Goal: Task Accomplishment & Management: Manage account settings

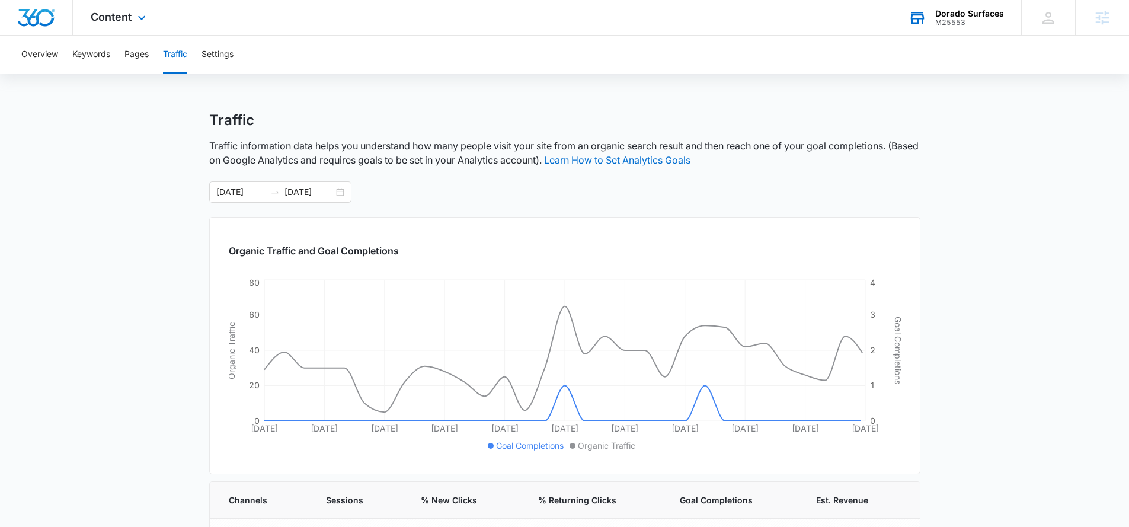
click at [956, 18] on div "M25553" at bounding box center [970, 22] width 69 height 8
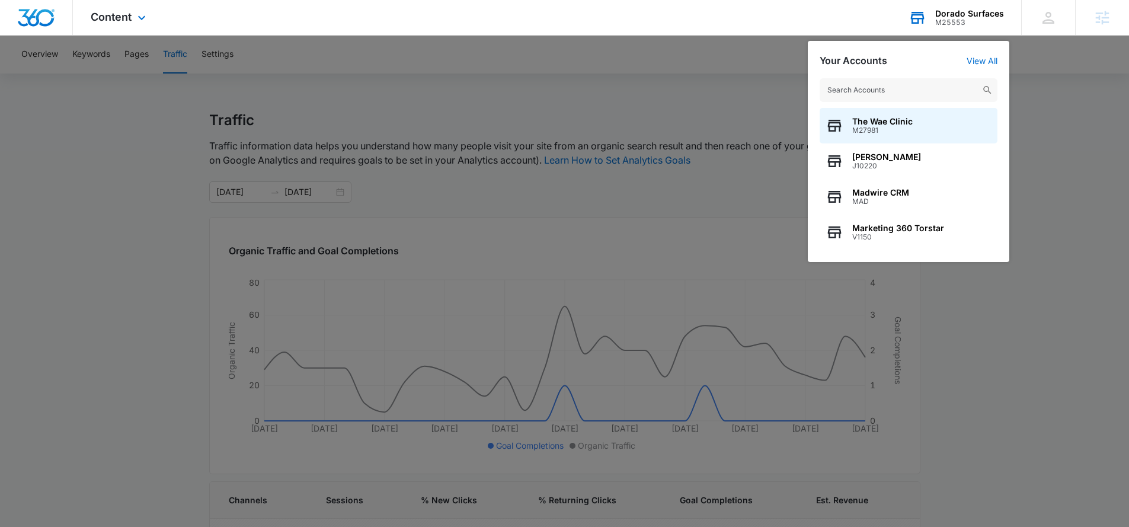
click at [879, 84] on input "text" at bounding box center [909, 90] width 178 height 24
type input "m"
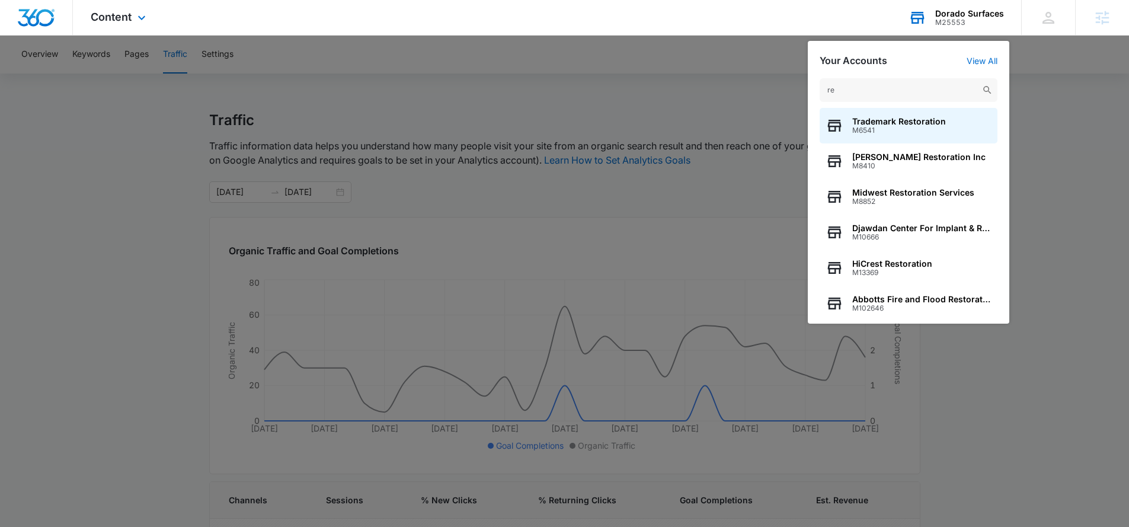
type input "r"
type input "m328234"
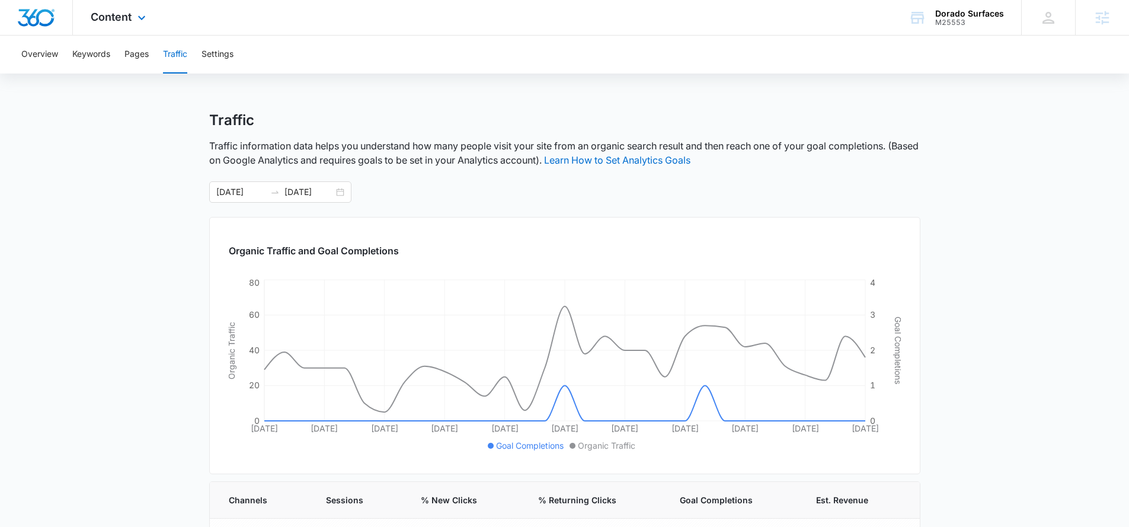
click at [125, 23] on div "Content Apps Reputation Websites Forms CRM Email Social Shop Payments POS Conte…" at bounding box center [120, 17] width 94 height 35
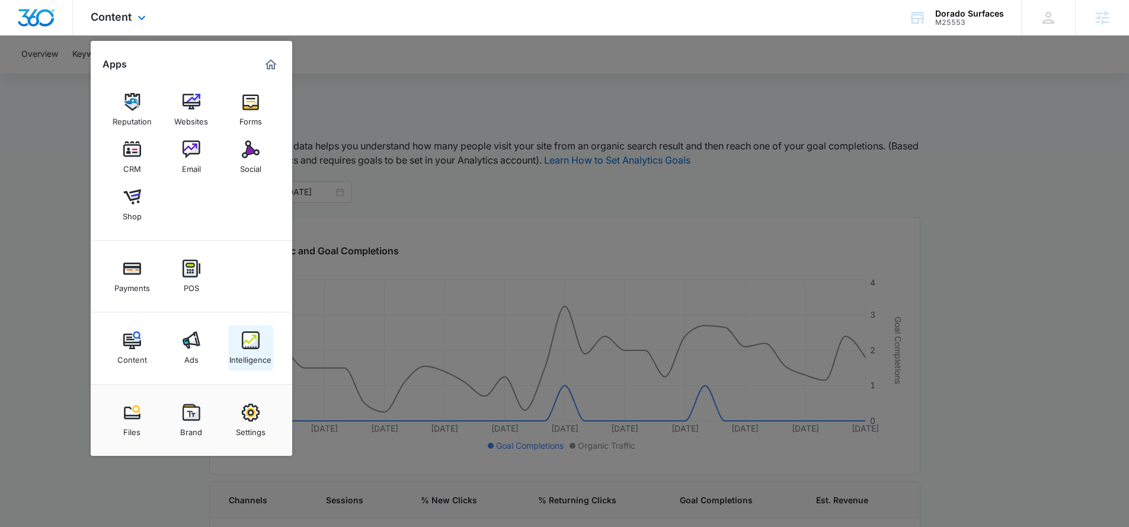
click at [259, 353] on div "Intelligence" at bounding box center [250, 356] width 42 height 15
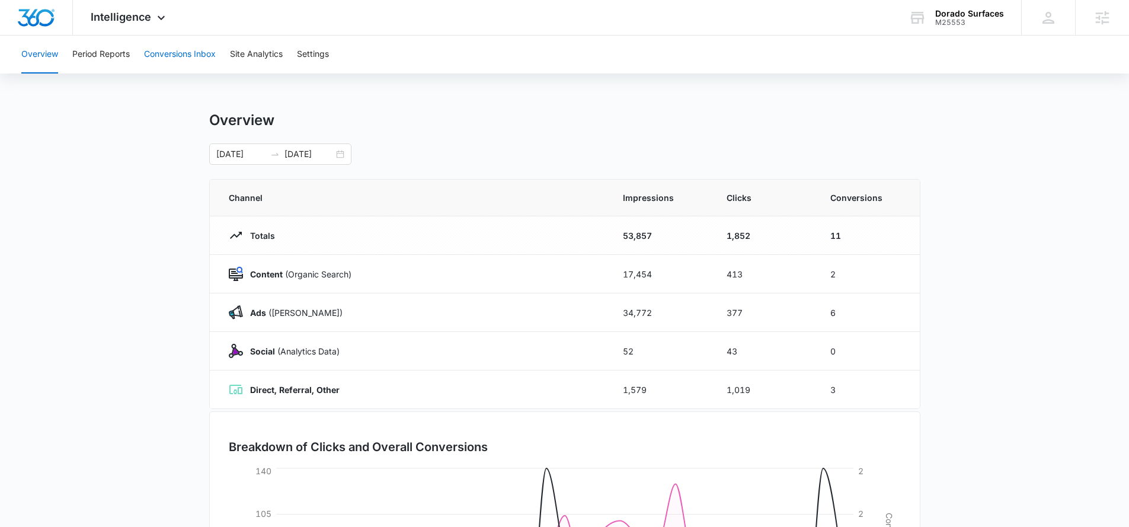
click at [156, 65] on button "Conversions Inbox" at bounding box center [180, 55] width 72 height 38
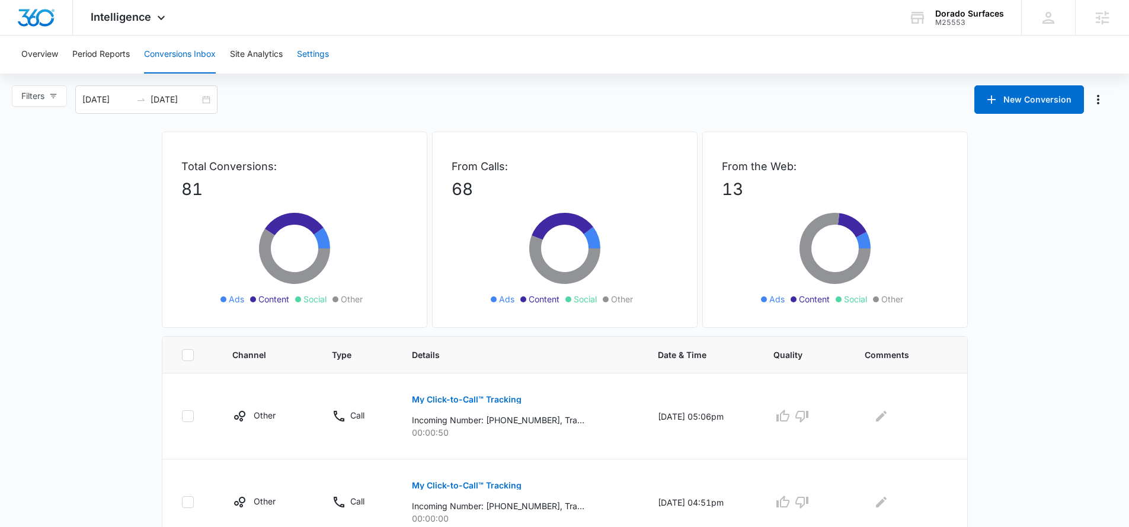
click at [306, 59] on button "Settings" at bounding box center [313, 55] width 32 height 38
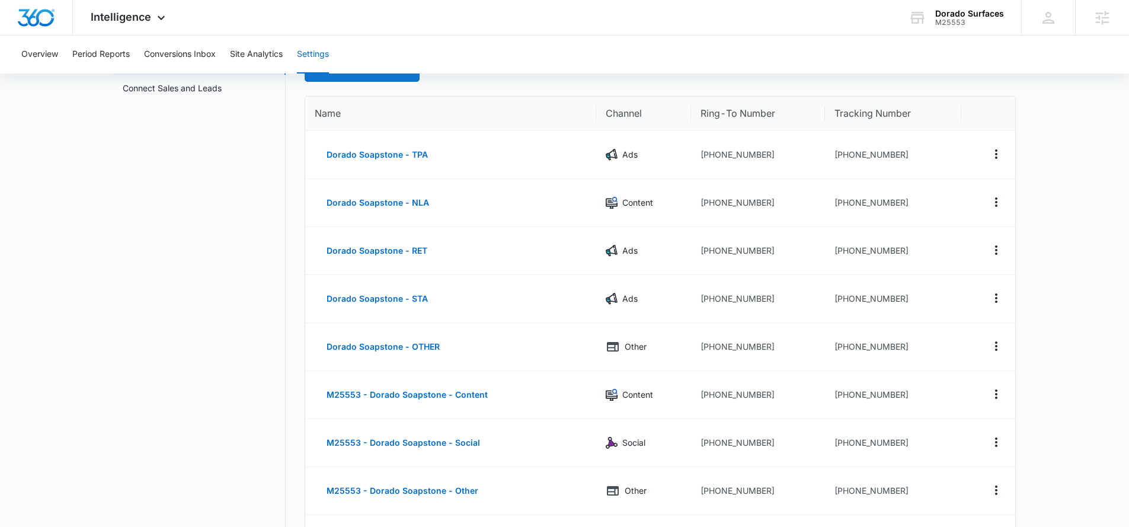
scroll to position [103, 0]
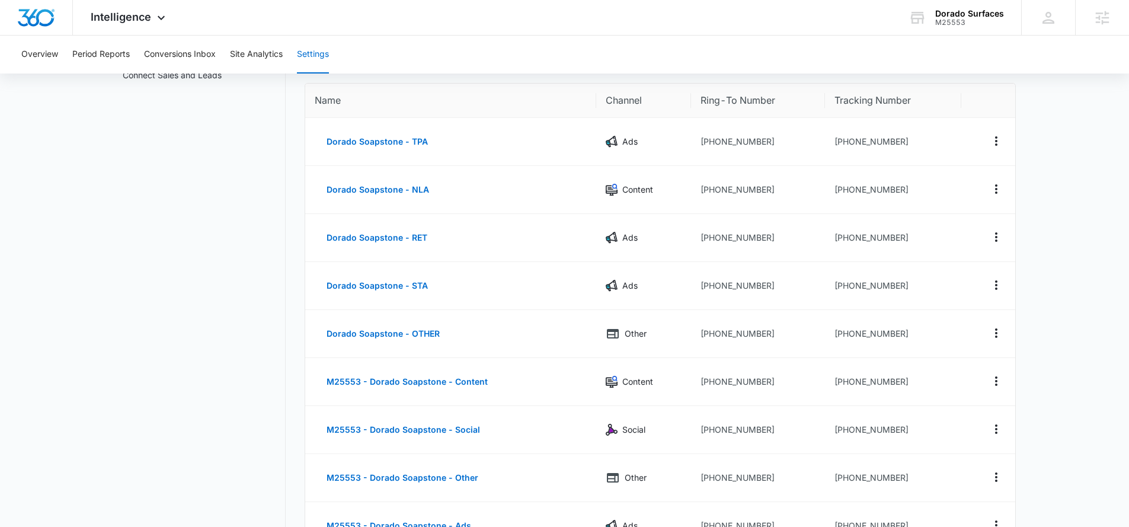
click at [939, 44] on div "Overview Period Reports Conversions Inbox Site Analytics Settings" at bounding box center [564, 55] width 1101 height 38
click at [939, 27] on div "Dorado Surfaces M25553 Your Accounts View All" at bounding box center [956, 17] width 130 height 35
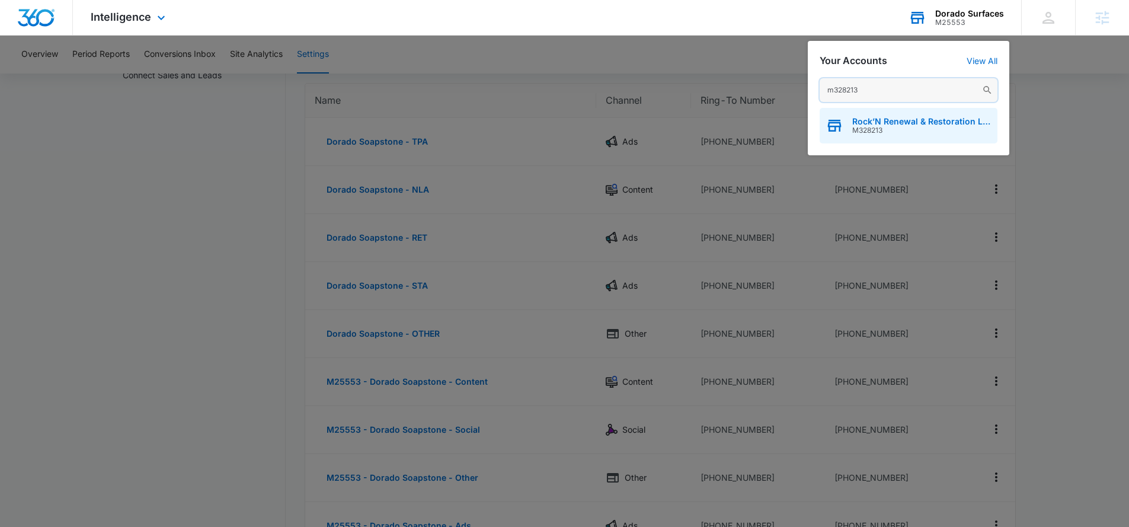
type input "m328213"
click at [888, 118] on span "Rock’N Renewal & Restoration LLC" at bounding box center [922, 121] width 139 height 9
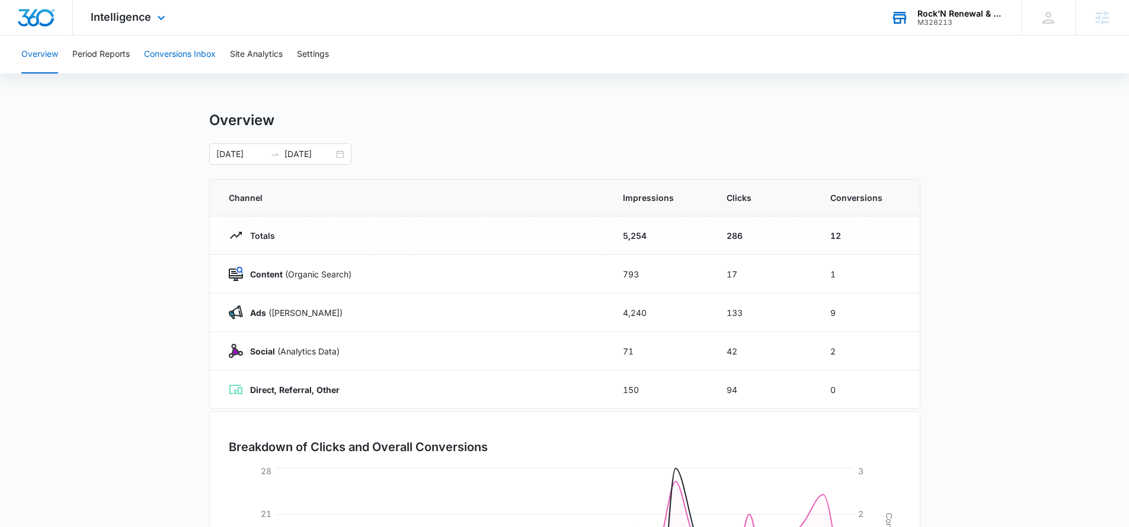
click at [216, 58] on button "Conversions Inbox" at bounding box center [180, 55] width 72 height 38
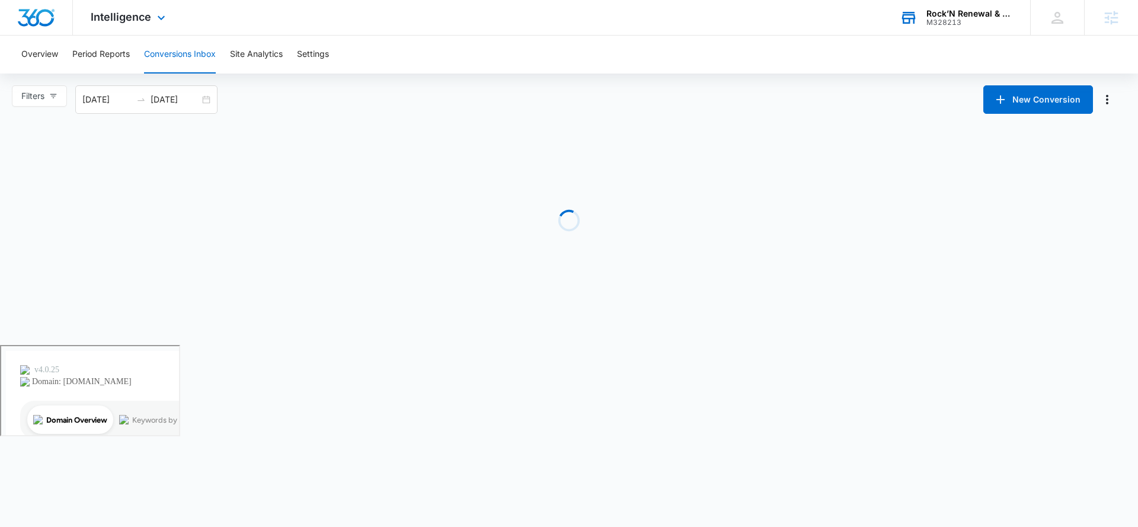
click at [154, 26] on div "Intelligence Apps Reputation Websites Forms CRM Email Social Payments POS Conte…" at bounding box center [129, 17] width 113 height 35
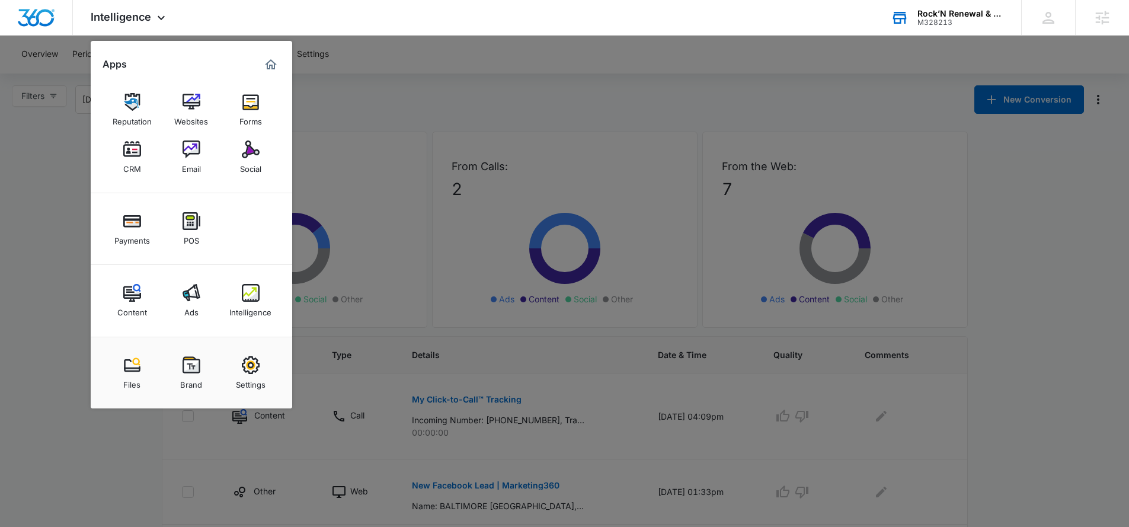
click at [343, 144] on div at bounding box center [564, 263] width 1129 height 527
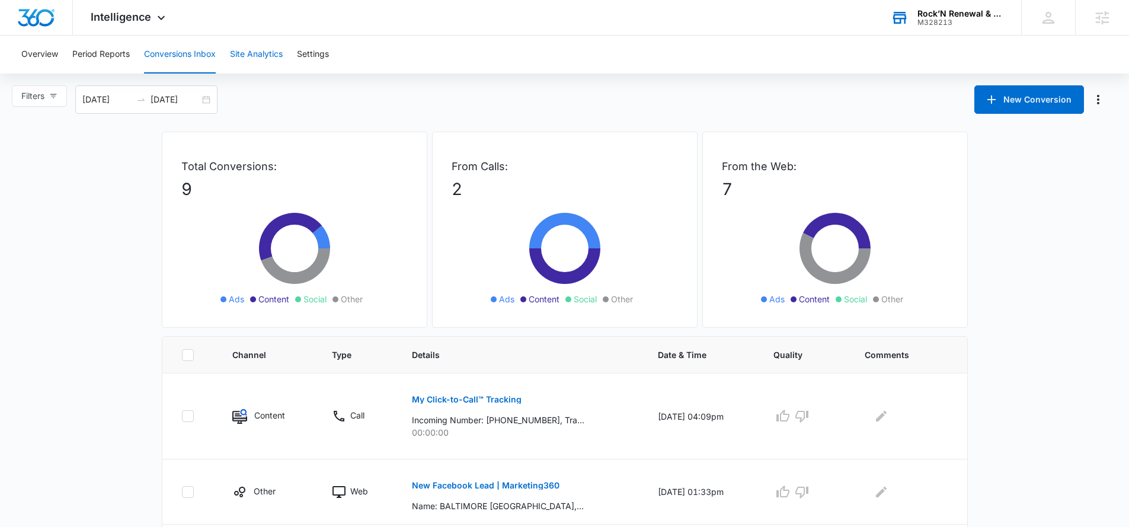
click at [251, 56] on button "Site Analytics" at bounding box center [256, 55] width 53 height 38
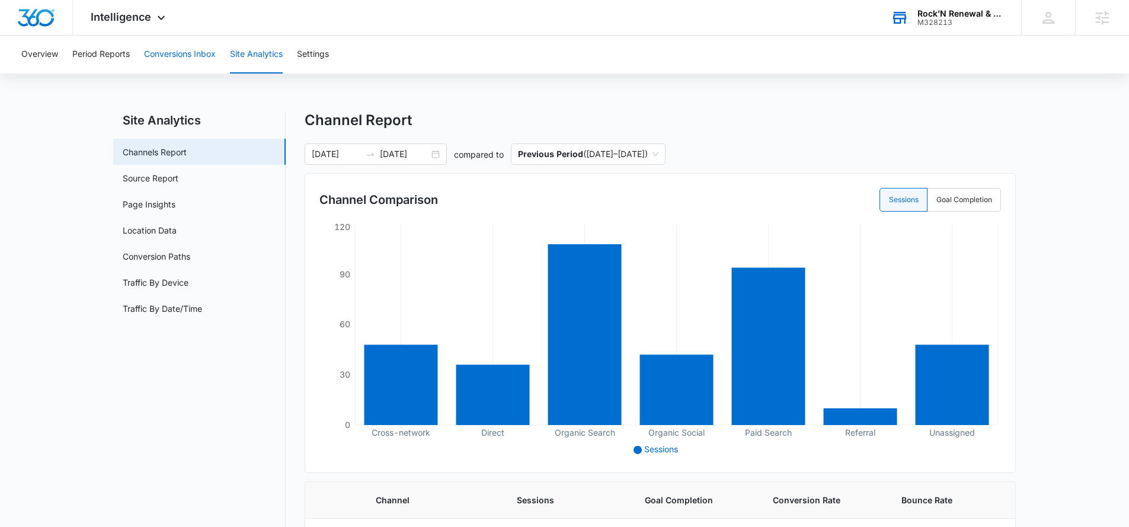
click at [195, 55] on button "Conversions Inbox" at bounding box center [180, 55] width 72 height 38
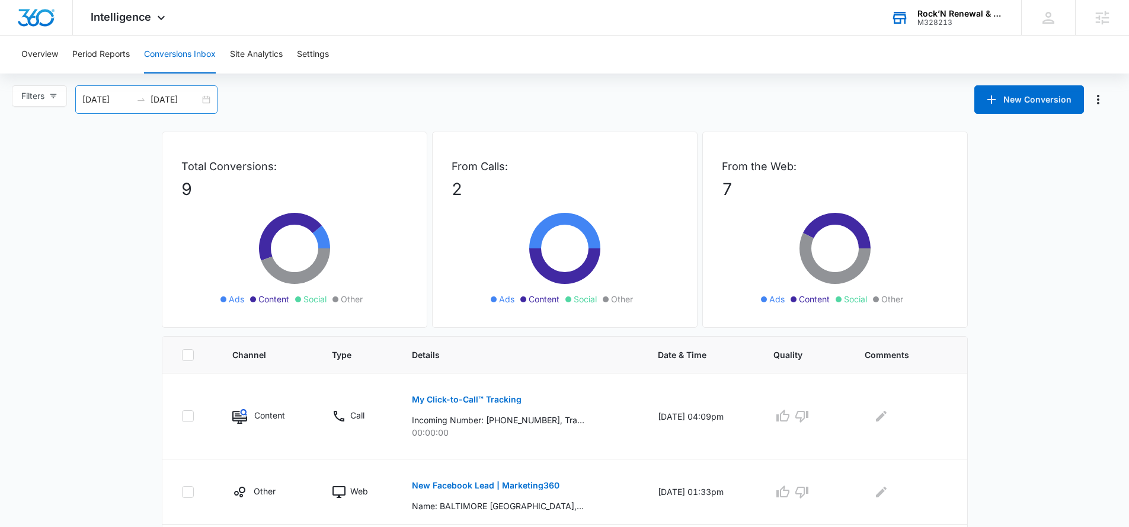
click at [210, 98] on div "08/05/2025 09/04/2025" at bounding box center [146, 99] width 142 height 28
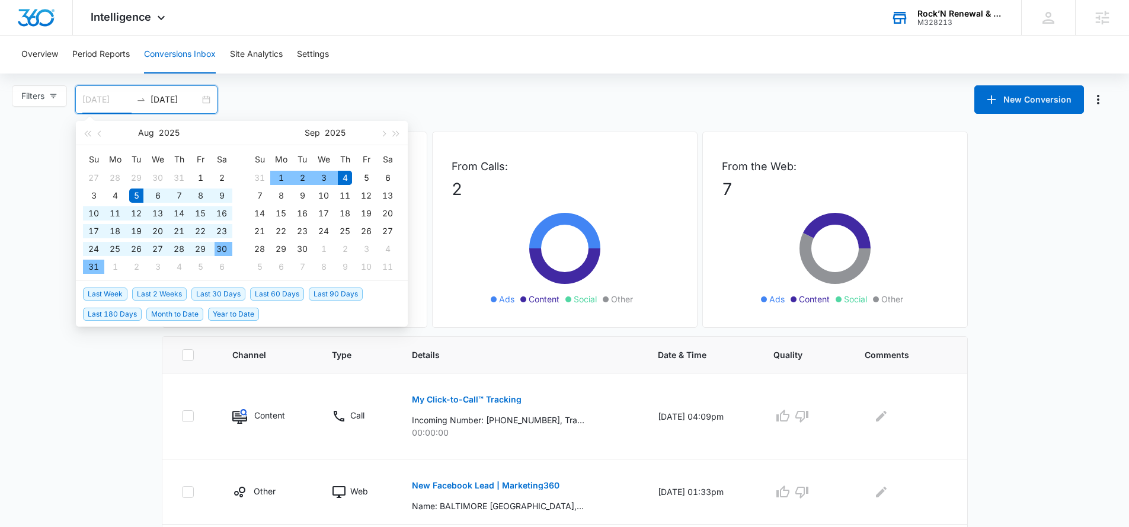
type input "08/05/2025"
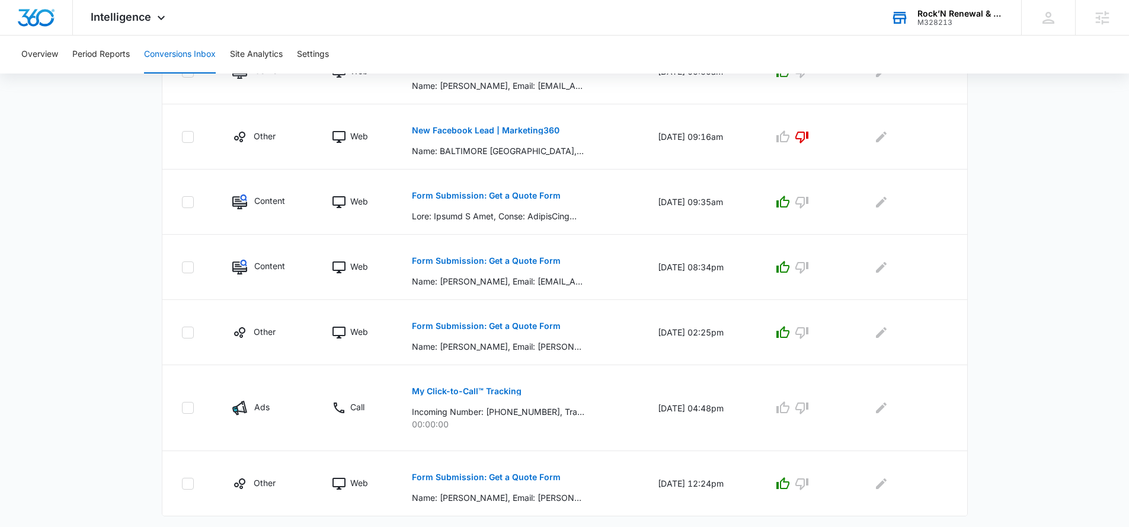
scroll to position [502, 0]
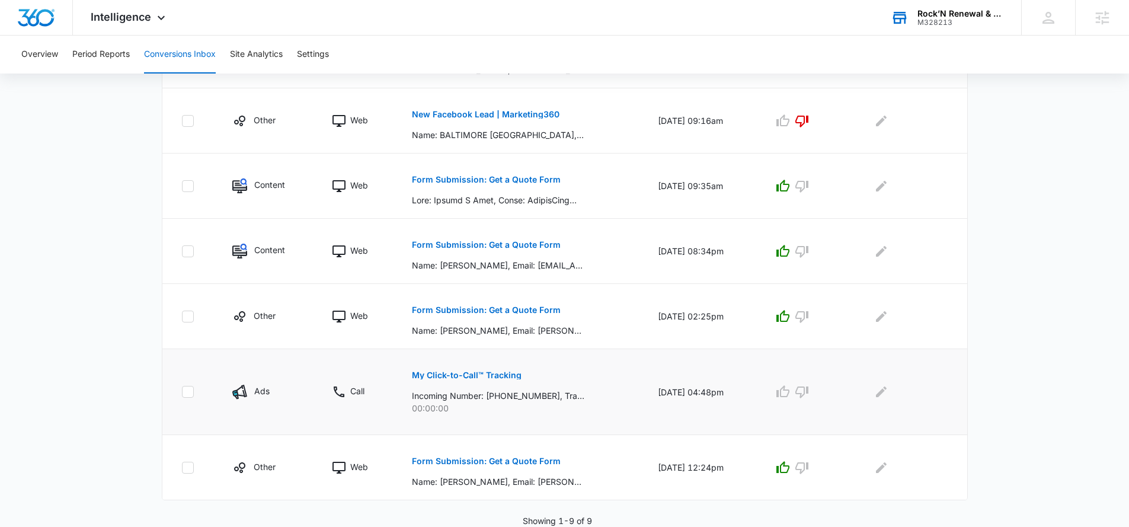
click at [481, 372] on p "My Click-to-Call™ Tracking" at bounding box center [467, 375] width 110 height 8
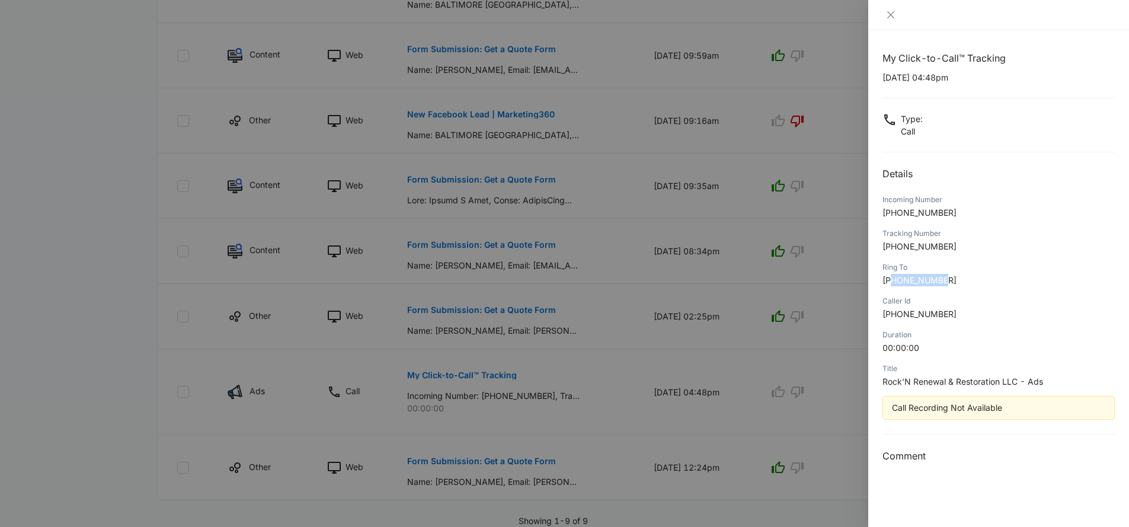
drag, startPoint x: 948, startPoint y: 280, endPoint x: 893, endPoint y: 283, distance: 54.6
click at [893, 283] on p "+17725591019" at bounding box center [999, 280] width 232 height 12
copy span "7725591019"
click at [979, 273] on div "Ring To +17725591019" at bounding box center [999, 278] width 232 height 34
click at [117, 71] on div at bounding box center [564, 263] width 1129 height 527
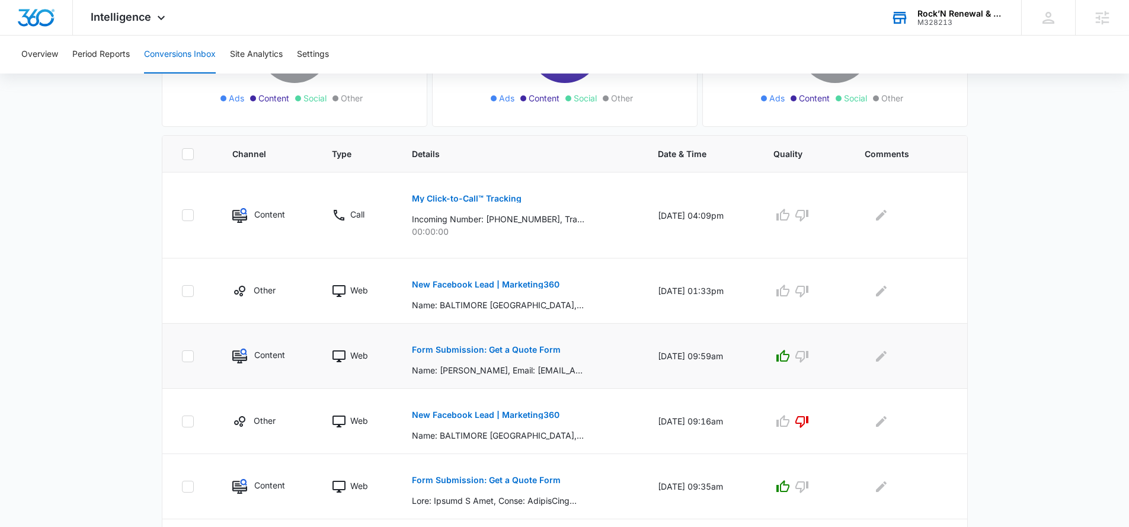
scroll to position [0, 0]
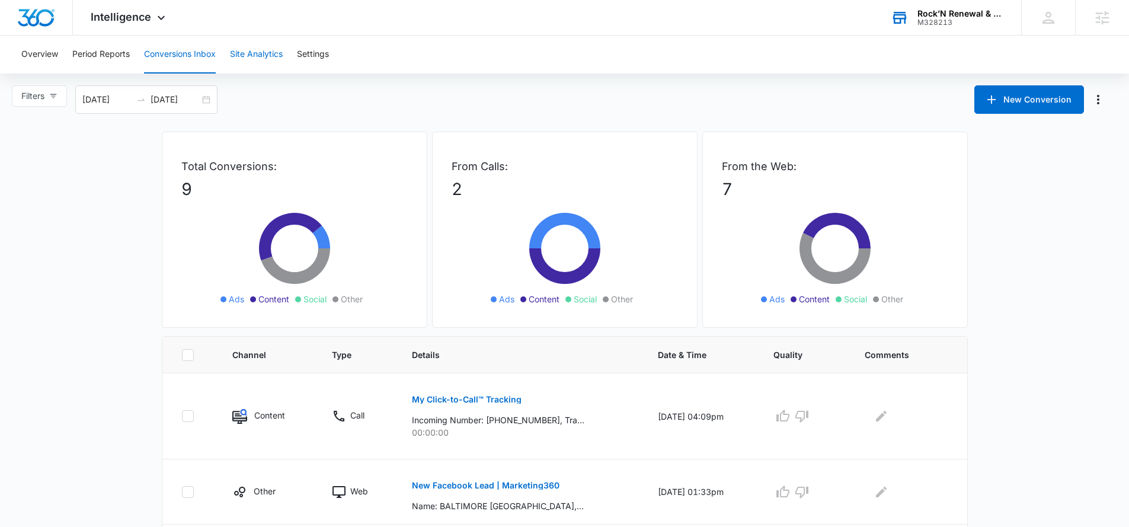
click at [262, 64] on button "Site Analytics" at bounding box center [256, 55] width 53 height 38
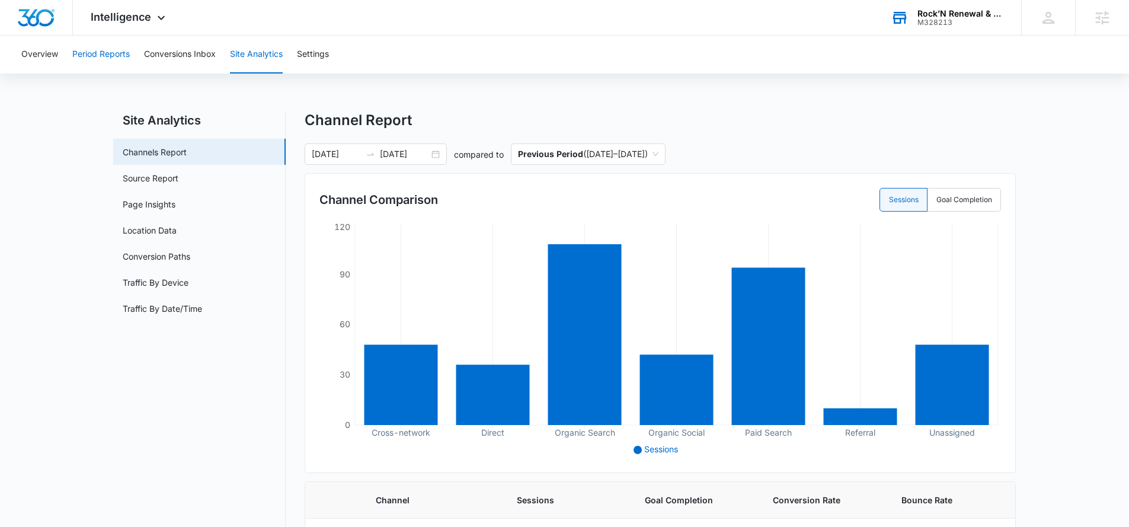
click at [110, 65] on button "Period Reports" at bounding box center [101, 55] width 58 height 38
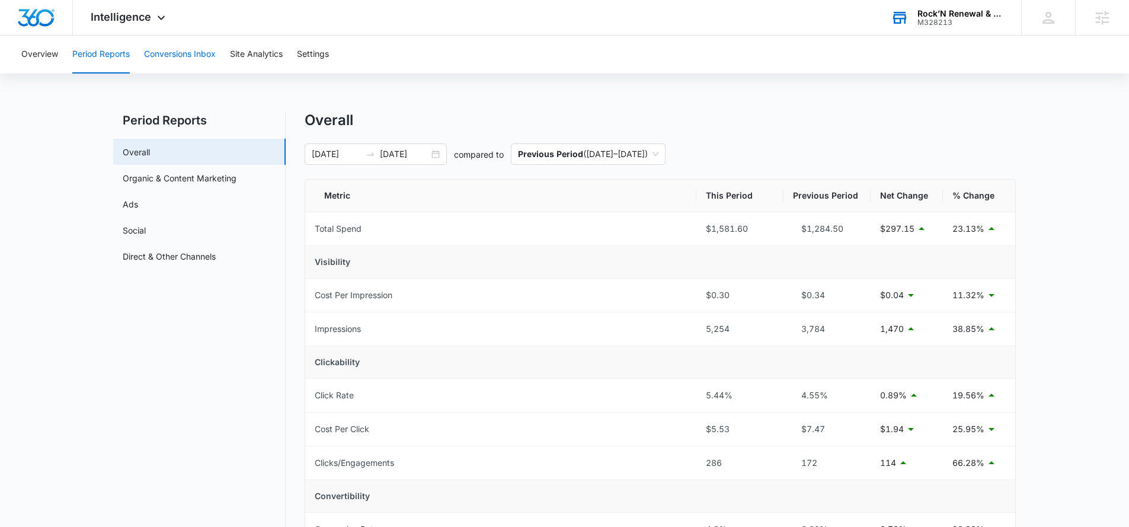
click at [183, 56] on button "Conversions Inbox" at bounding box center [180, 55] width 72 height 38
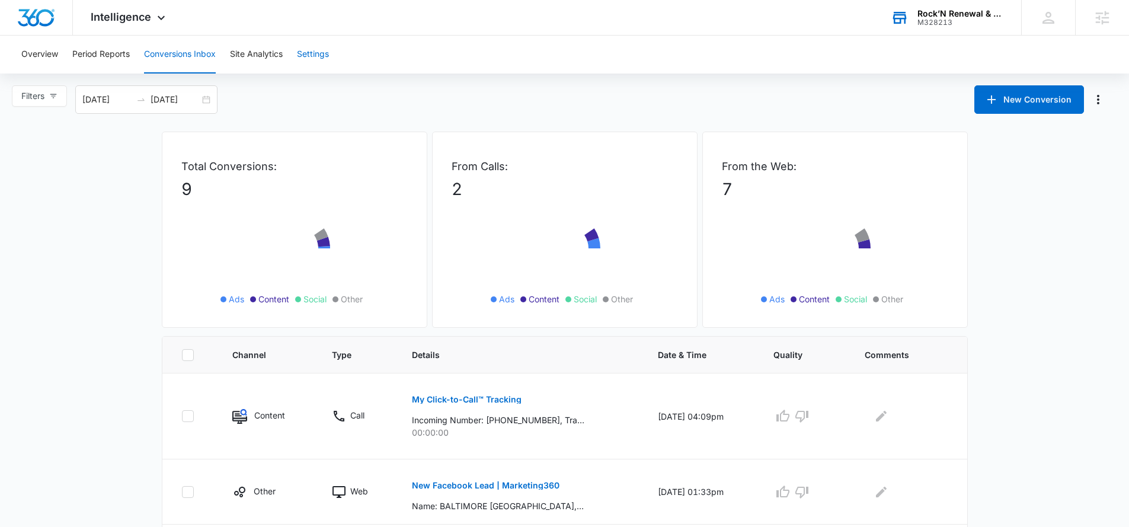
click at [311, 58] on button "Settings" at bounding box center [313, 55] width 32 height 38
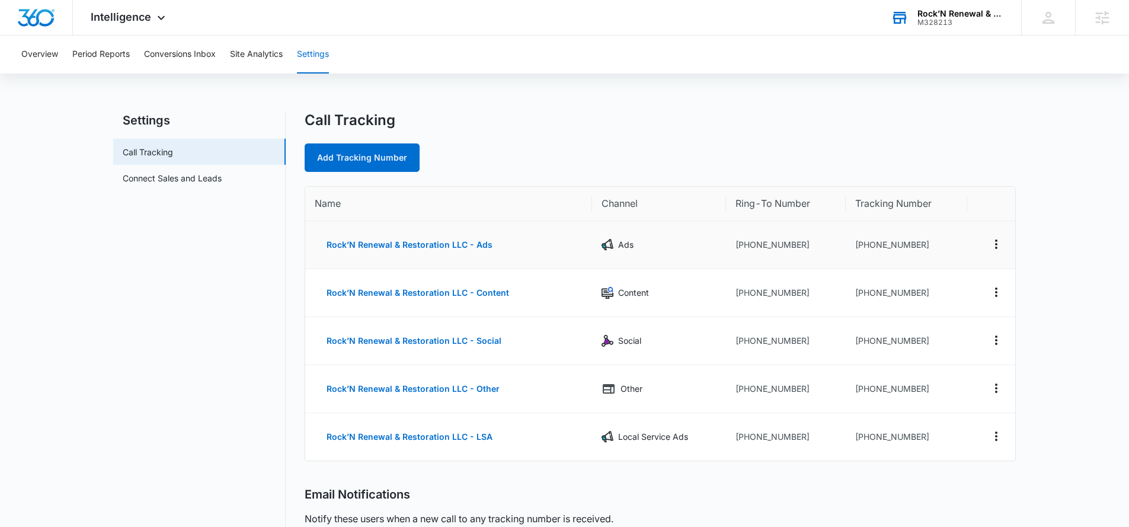
click at [986, 245] on td at bounding box center [992, 245] width 49 height 48
click at [995, 245] on icon "Actions" at bounding box center [997, 244] width 14 height 14
click at [945, 240] on button "Edit" at bounding box center [948, 235] width 68 height 18
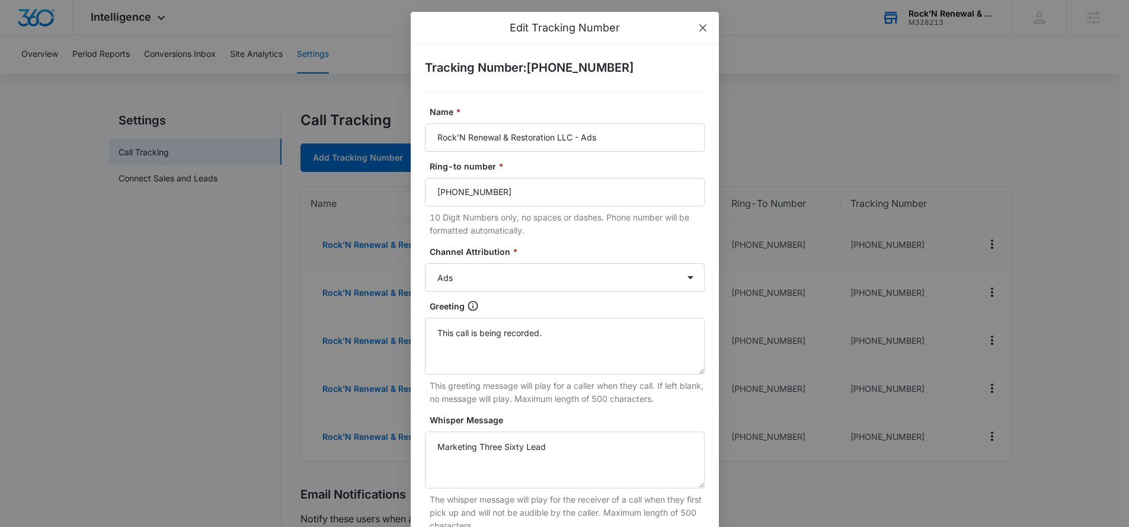
click at [700, 29] on icon "close" at bounding box center [702, 27] width 9 height 9
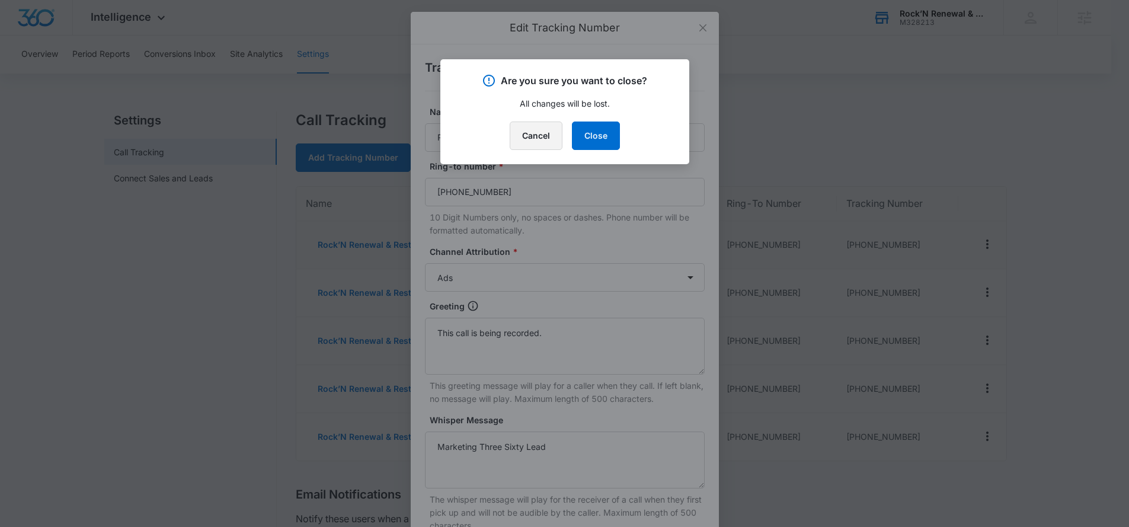
click at [531, 138] on button "Cancel" at bounding box center [536, 136] width 53 height 28
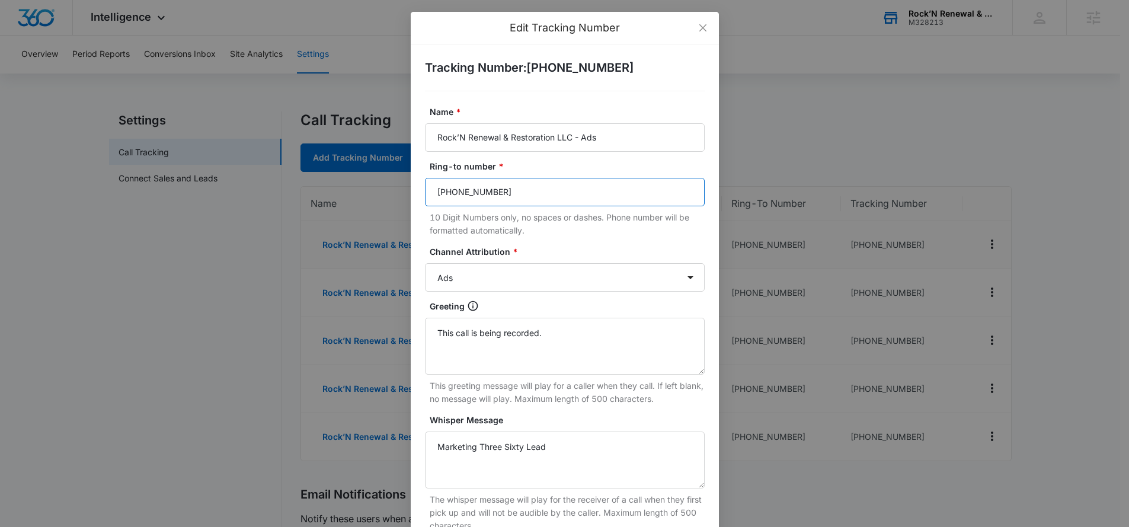
drag, startPoint x: 518, startPoint y: 197, endPoint x: 409, endPoint y: 197, distance: 108.5
click at [411, 197] on div "Tracking Number : +12534531667 Name * Rock’N Renewal & Restoration LLC - Ads Ri…" at bounding box center [565, 372] width 308 height 656
paste input "7725591019"
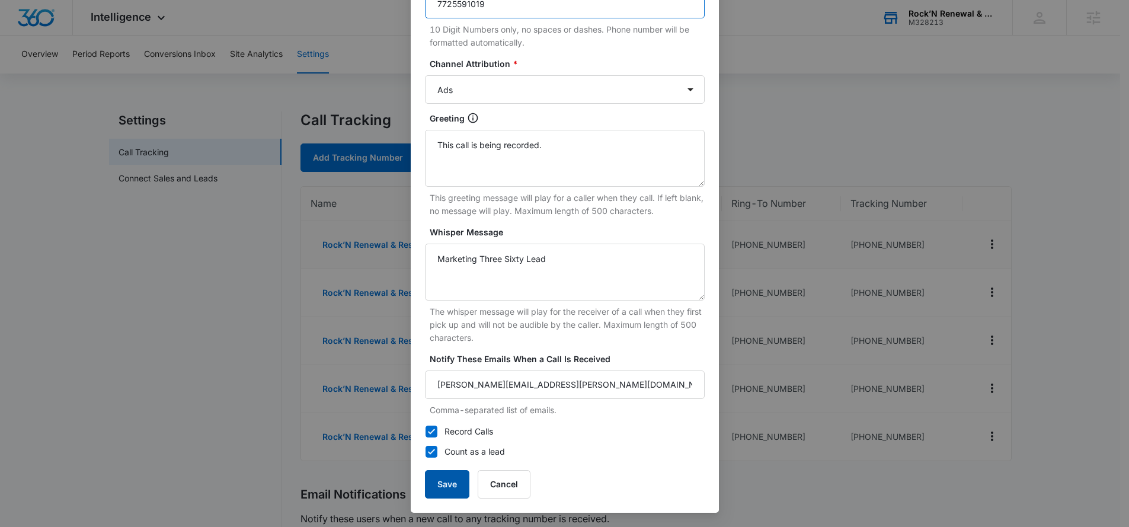
type input "7725591019"
click at [441, 495] on button "Save" at bounding box center [447, 484] width 44 height 28
click at [429, 484] on button "Save" at bounding box center [447, 484] width 44 height 28
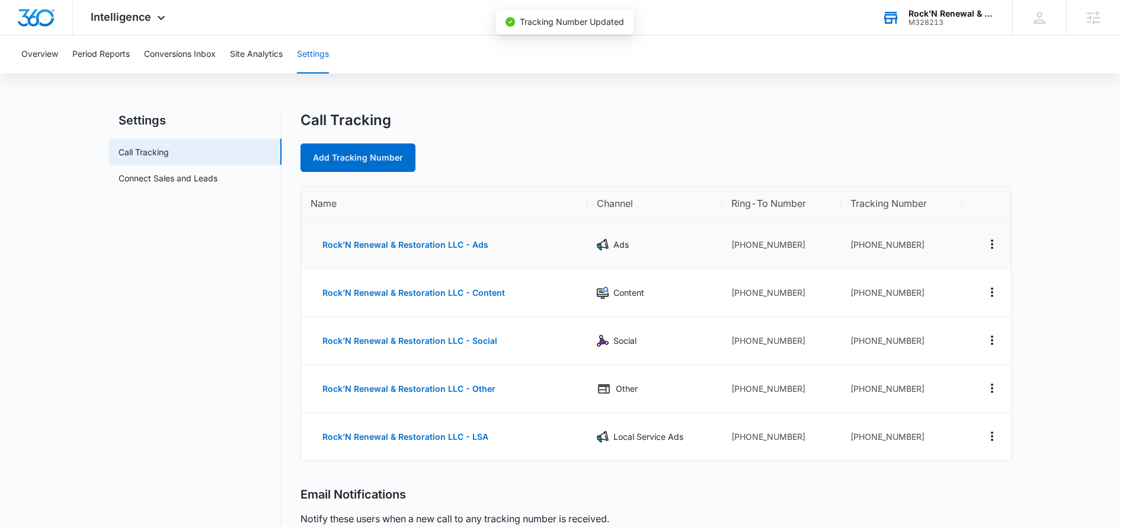
scroll to position [0, 0]
click at [998, 294] on icon "Actions" at bounding box center [997, 292] width 14 height 14
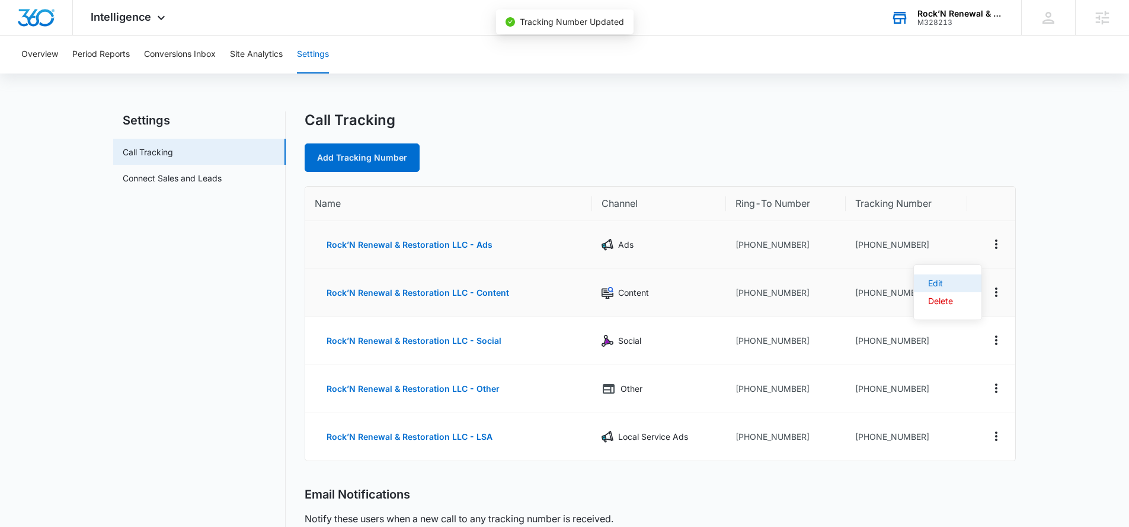
click at [941, 286] on div "Edit" at bounding box center [940, 283] width 25 height 8
select select "CONTENT"
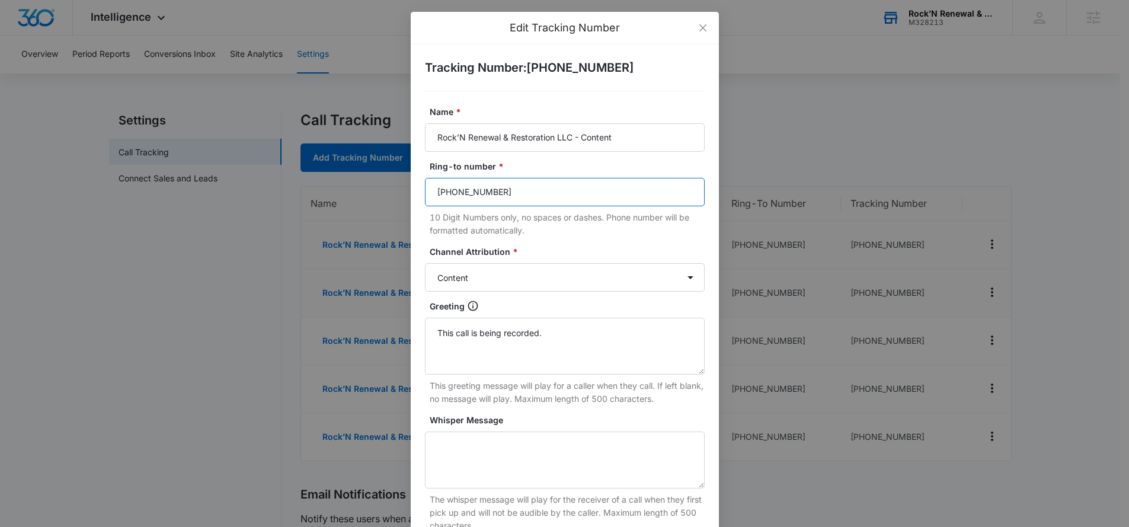
drag, startPoint x: 536, startPoint y: 193, endPoint x: 406, endPoint y: 193, distance: 130.4
click at [411, 193] on div "Tracking Number : +12534531668 Name * Rock’N Renewal & Restoration LLC - Conten…" at bounding box center [565, 372] width 308 height 656
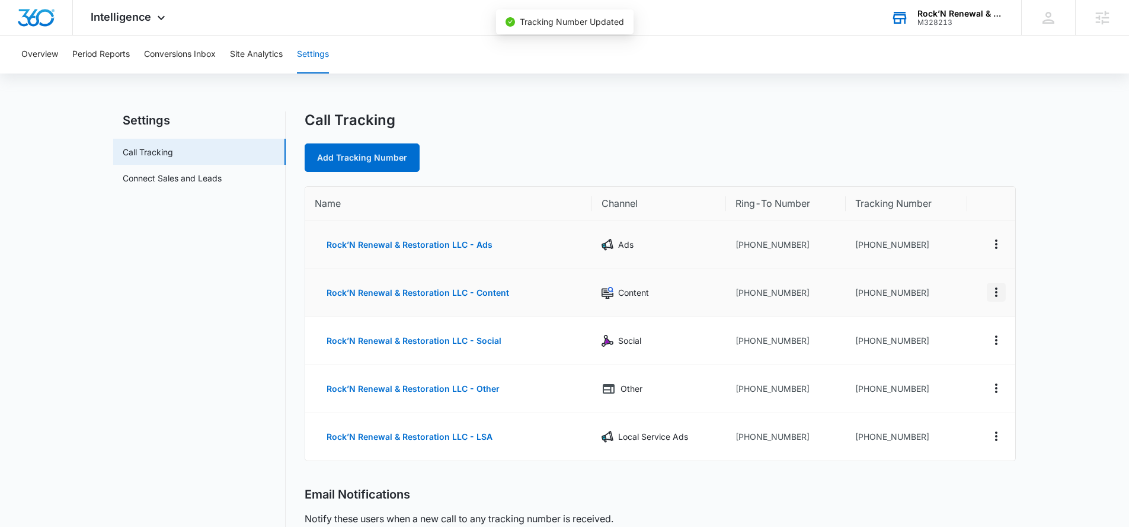
click at [991, 289] on icon "Actions" at bounding box center [997, 292] width 14 height 14
click at [941, 289] on button "Edit" at bounding box center [948, 284] width 68 height 18
select select "CONTENT"
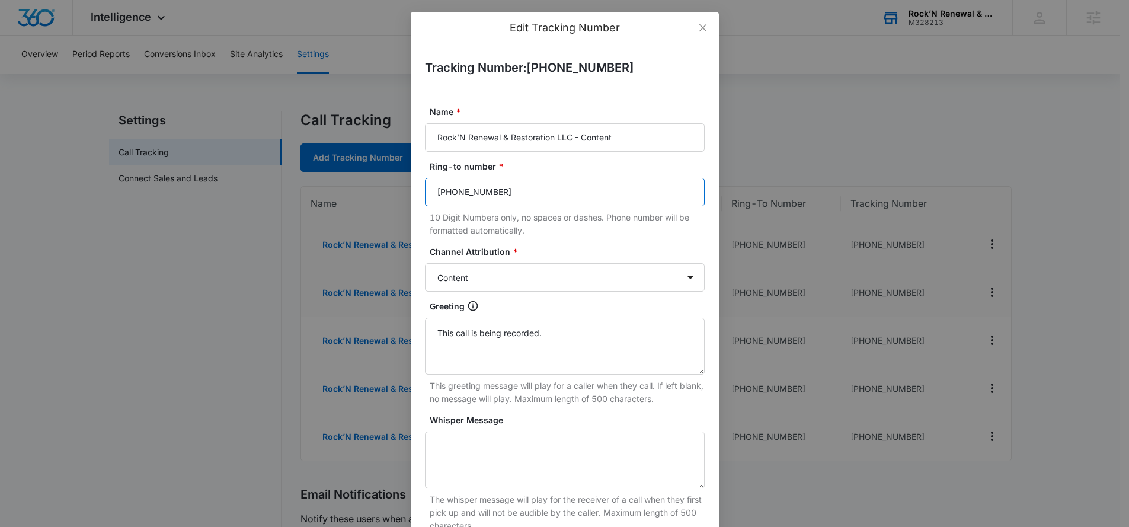
drag, startPoint x: 496, startPoint y: 193, endPoint x: 342, endPoint y: 174, distance: 155.2
click at [343, 175] on div "Edit Tracking Number Tracking Number : +12534531668 Name * Rock’N Renewal & Res…" at bounding box center [564, 263] width 1129 height 527
paste input "7725591019"
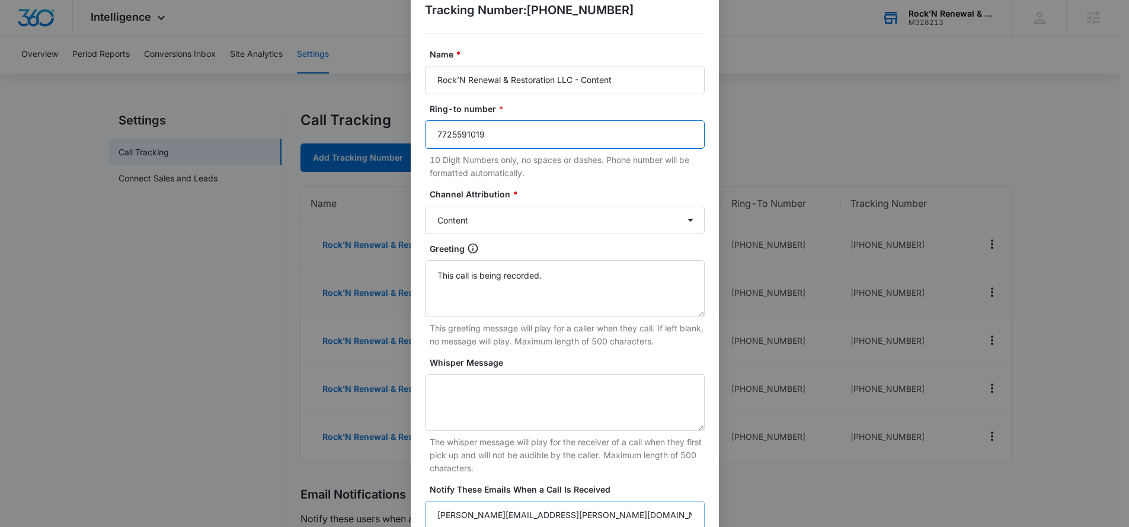
scroll to position [188, 0]
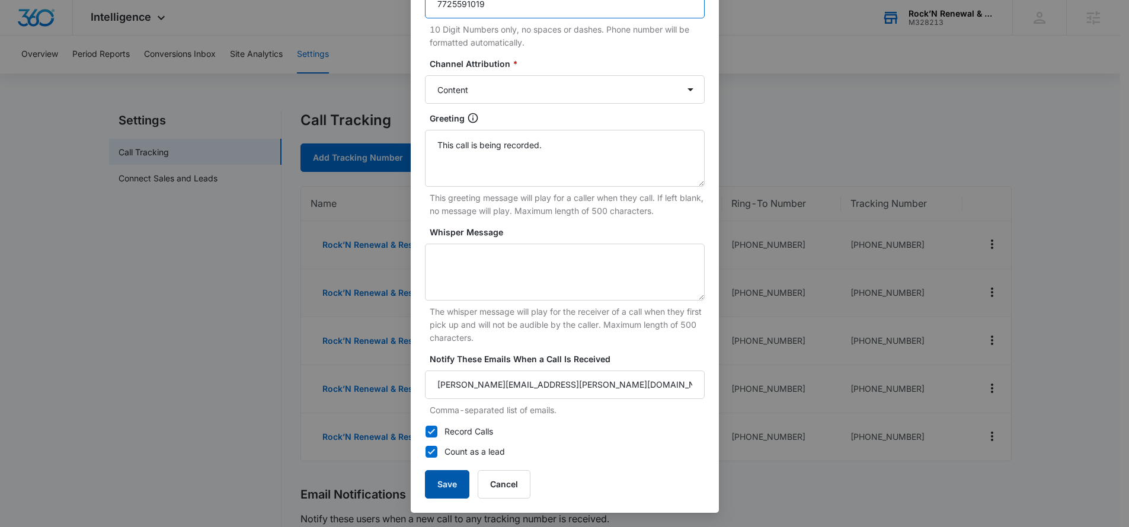
type input "7725591019"
click at [434, 489] on button "Save" at bounding box center [447, 484] width 44 height 28
click at [441, 481] on button "Save" at bounding box center [447, 484] width 44 height 28
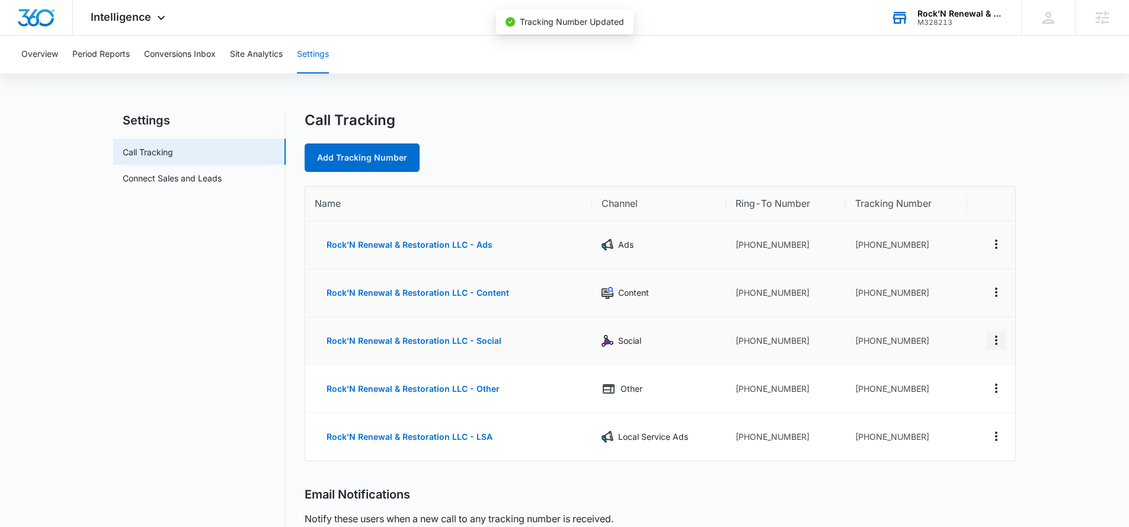
click at [996, 337] on icon "Actions" at bounding box center [996, 340] width 2 height 9
click at [928, 330] on div "Edit" at bounding box center [940, 331] width 25 height 8
select select "SOCIAL"
click at [1003, 344] on icon "Actions" at bounding box center [997, 340] width 14 height 14
click at [955, 332] on button "Edit" at bounding box center [948, 332] width 68 height 18
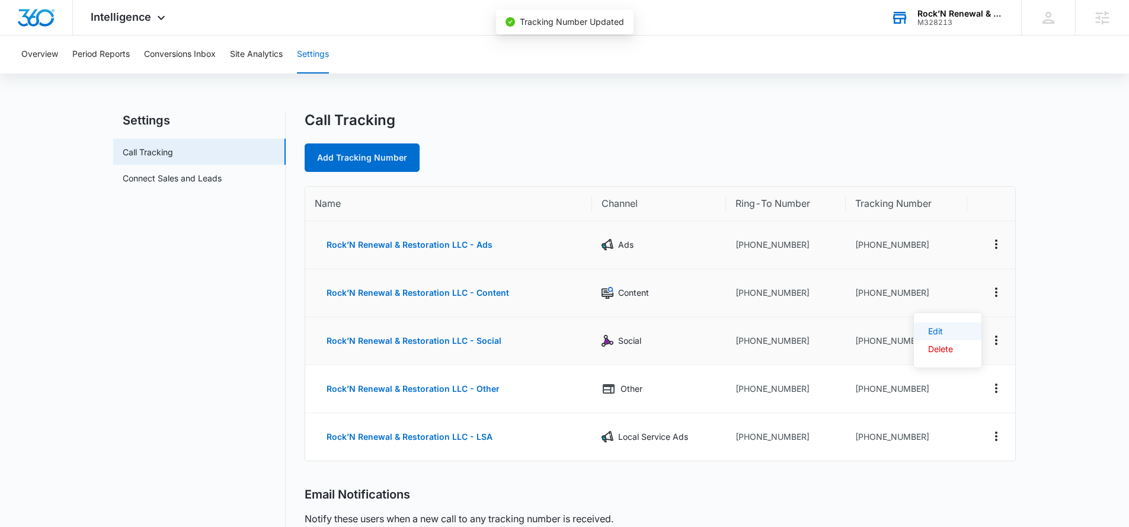
select select "SOCIAL"
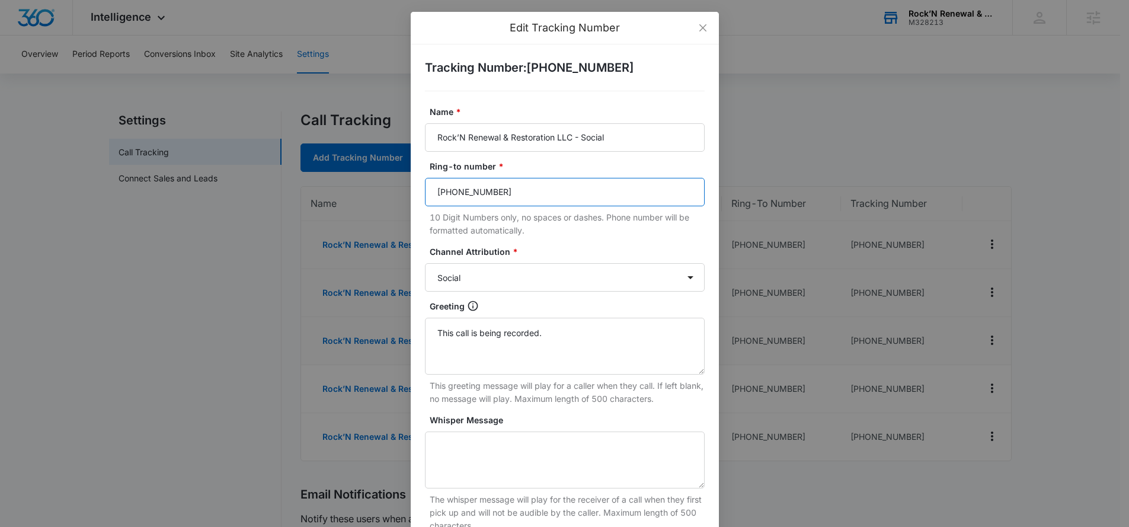
drag, startPoint x: 539, startPoint y: 190, endPoint x: 420, endPoint y: 184, distance: 118.8
click at [425, 184] on input "(425) 783-9430" at bounding box center [565, 192] width 280 height 28
paste input "7725591019"
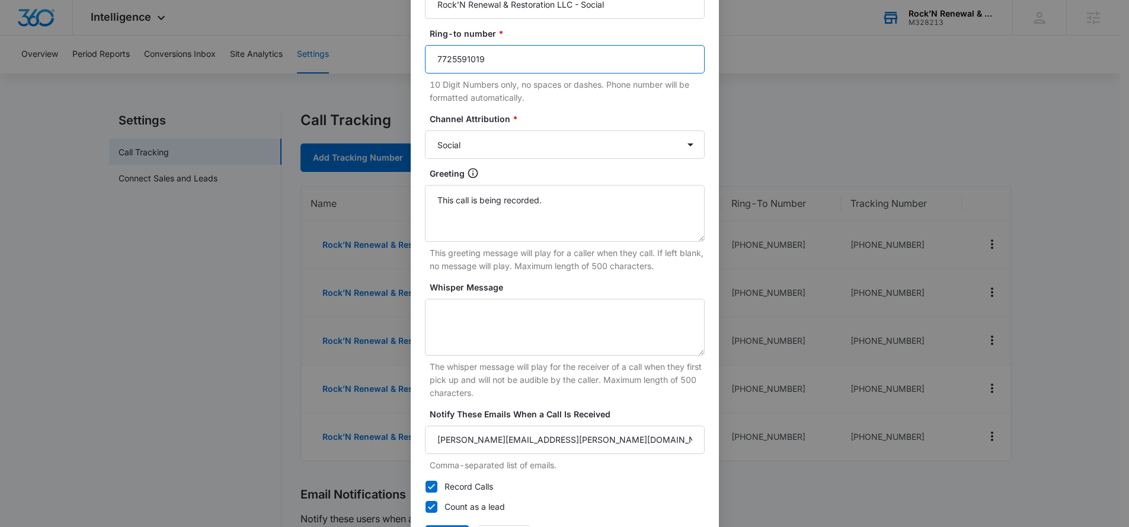
scroll to position [188, 0]
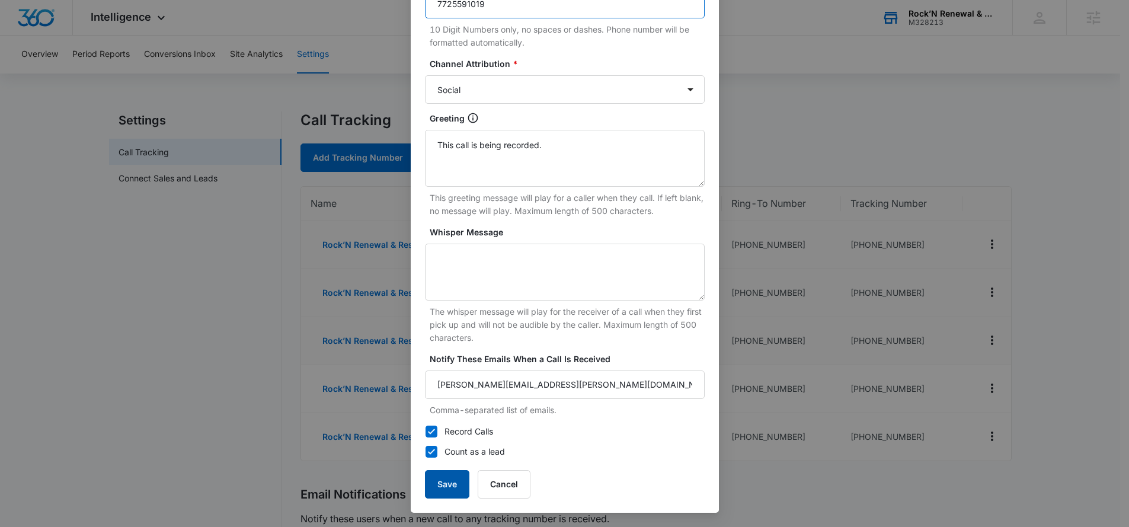
type input "7725591019"
click at [448, 480] on button "Save" at bounding box center [447, 484] width 44 height 28
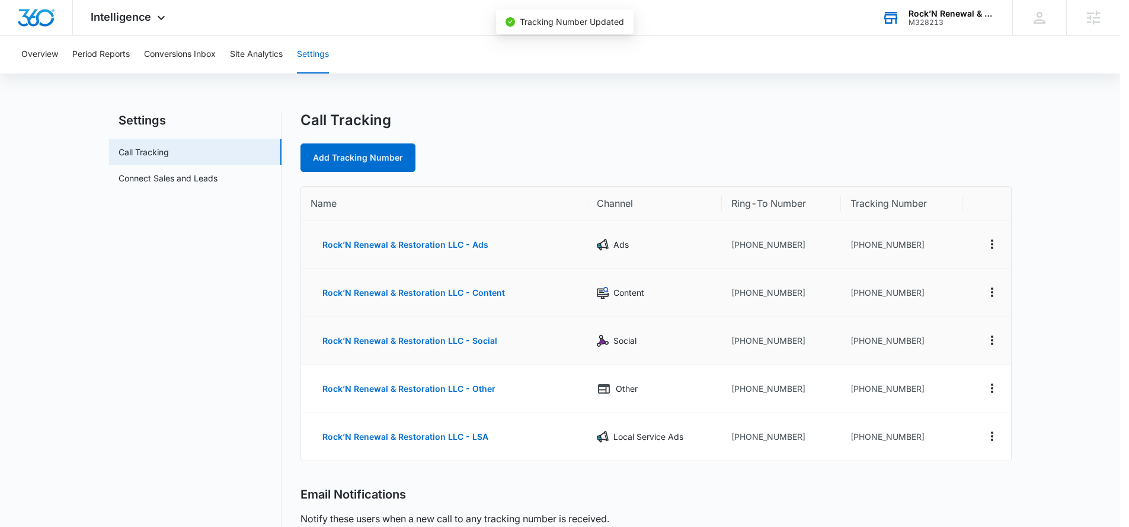
scroll to position [176, 0]
click at [988, 392] on button "Actions" at bounding box center [996, 388] width 19 height 19
click at [964, 376] on button "Edit" at bounding box center [948, 380] width 68 height 18
select select "OTHER"
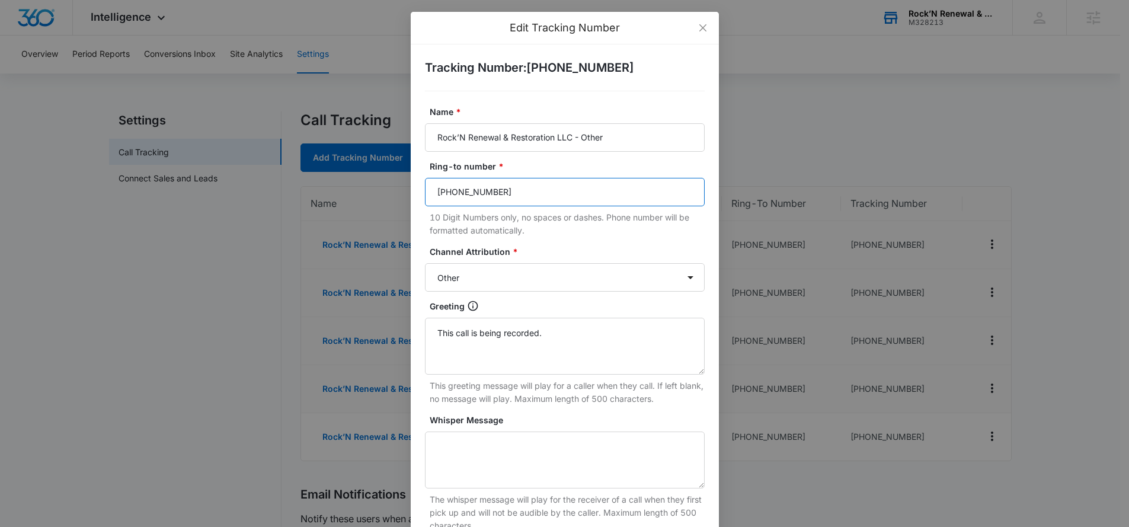
drag, startPoint x: 514, startPoint y: 196, endPoint x: 414, endPoint y: 189, distance: 100.4
click at [414, 189] on div "Tracking Number : +12534531672 Name * Rock’N Renewal & Restoration LLC - Other …" at bounding box center [565, 372] width 308 height 656
paste input "7725591019"
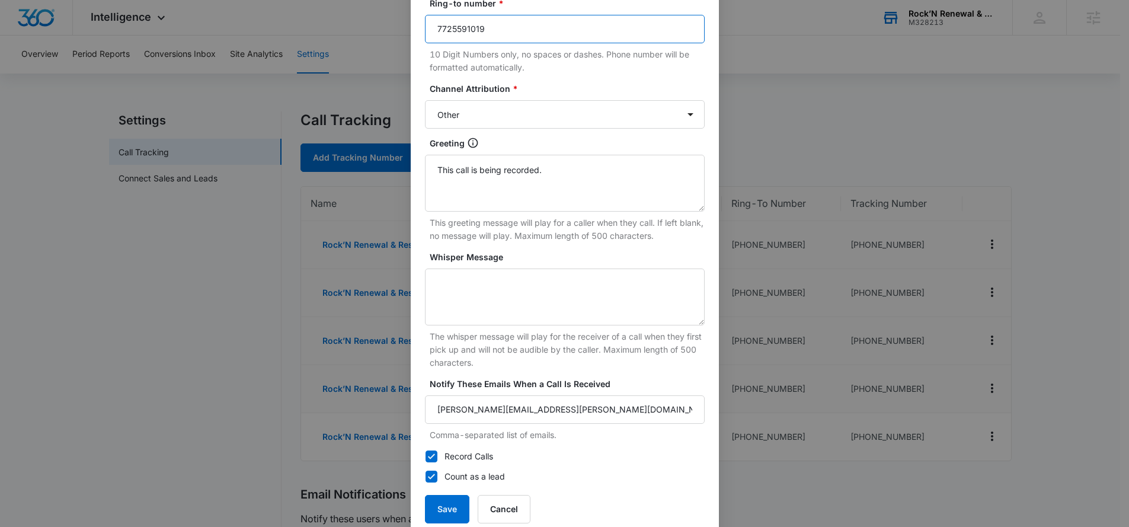
scroll to position [157, 0]
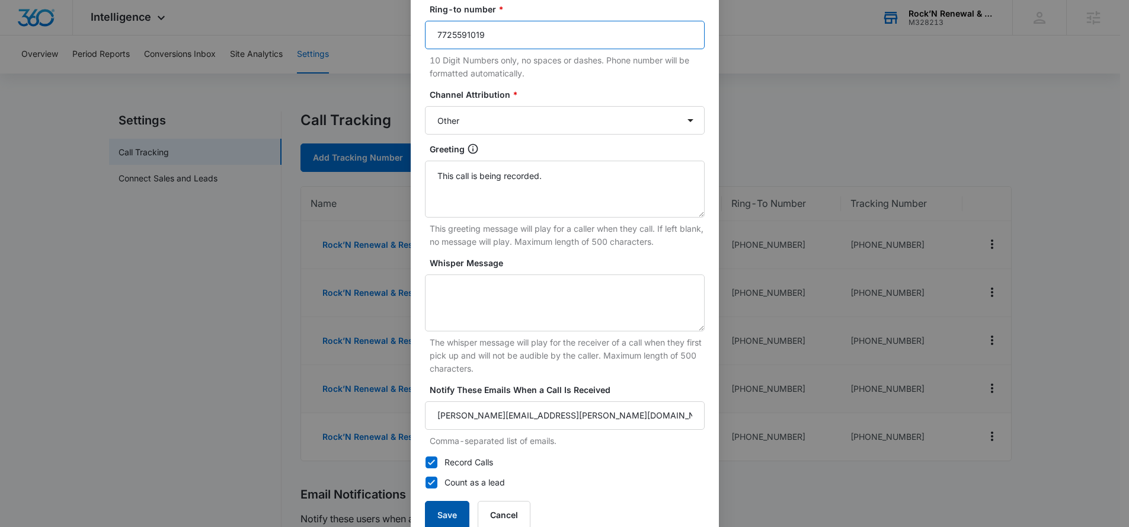
type input "7725591019"
click at [430, 508] on button "Save" at bounding box center [447, 515] width 44 height 28
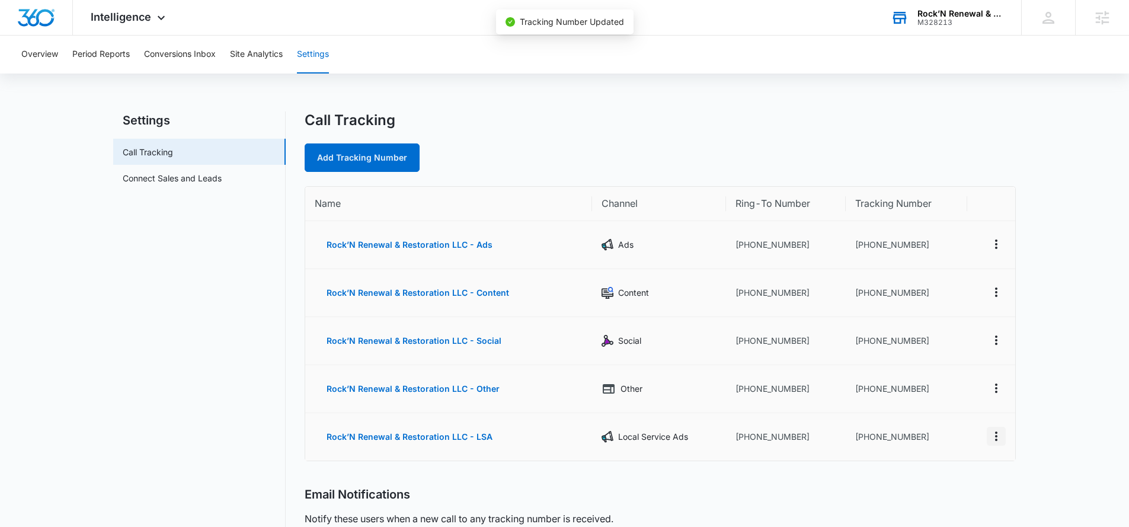
click at [997, 434] on icon "Actions" at bounding box center [997, 436] width 14 height 14
click at [942, 415] on button "Edit" at bounding box center [948, 424] width 68 height 18
select select "LSA"
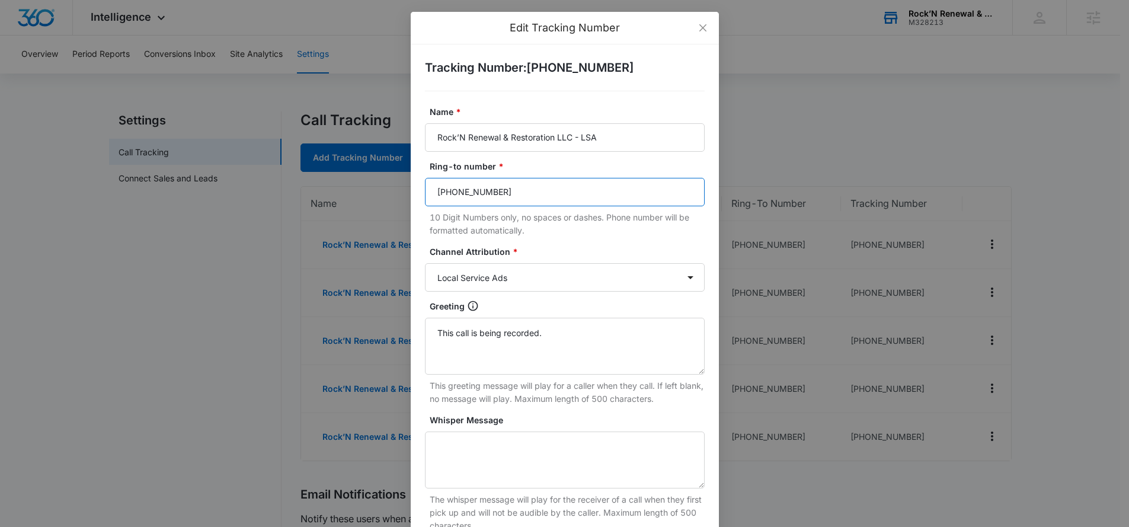
drag, startPoint x: 522, startPoint y: 197, endPoint x: 430, endPoint y: 189, distance: 91.7
click at [430, 189] on input "(425) 783-9430" at bounding box center [565, 192] width 280 height 28
paste input "7725591019"
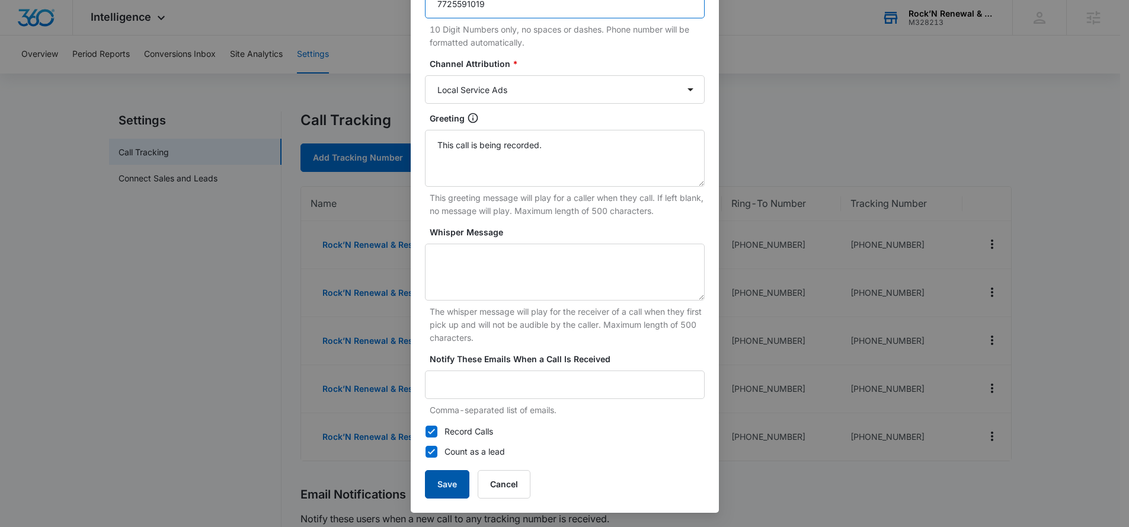
type input "7725591019"
click at [437, 481] on button "Save" at bounding box center [447, 484] width 44 height 28
